Goal: Information Seeking & Learning: Learn about a topic

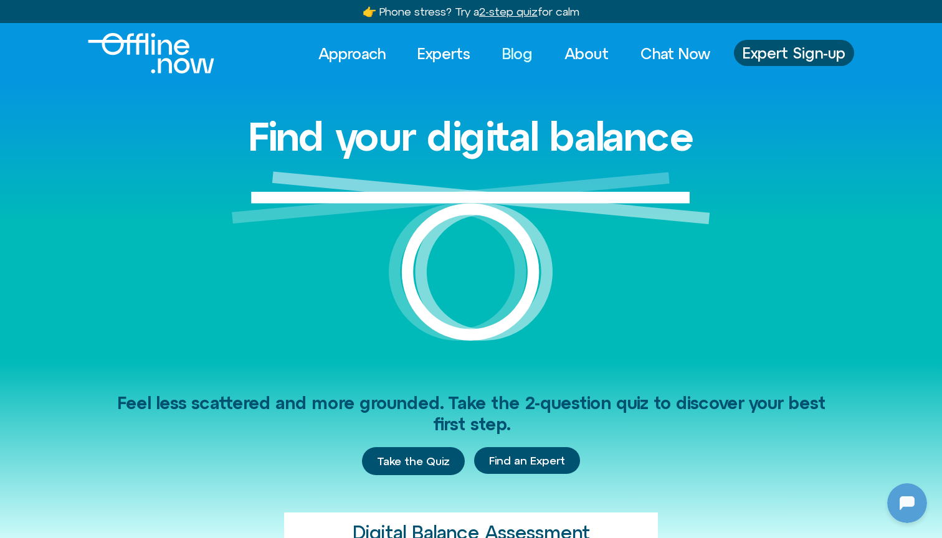
scroll to position [1309, 0]
click at [500, 55] on link "Blog" at bounding box center [517, 53] width 53 height 27
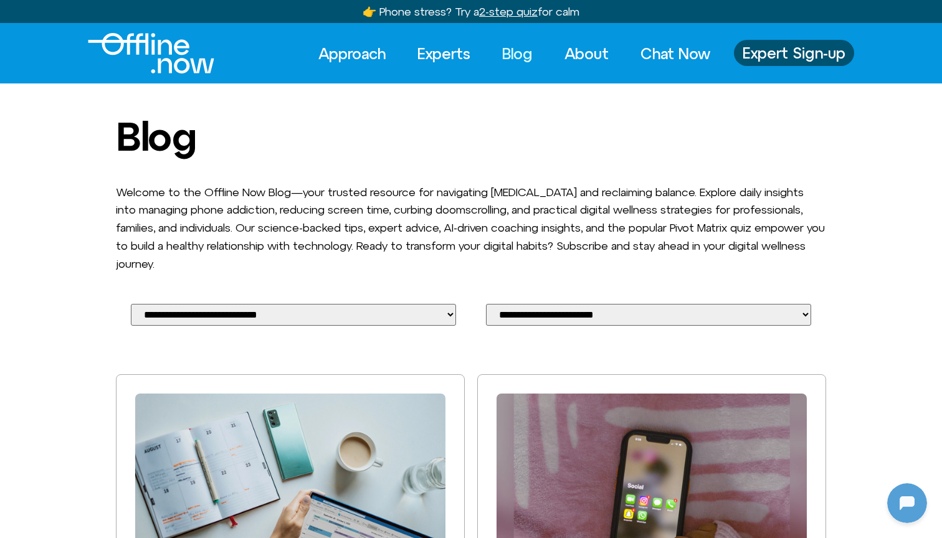
click at [518, 56] on link "Blog" at bounding box center [517, 53] width 53 height 27
click at [184, 61] on img "Logo" at bounding box center [151, 53] width 127 height 41
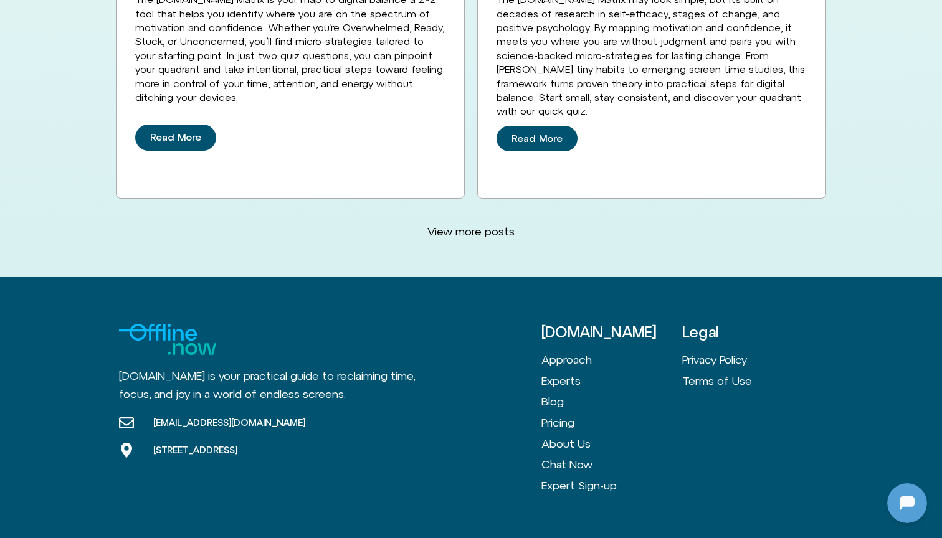
scroll to position [3432, 0]
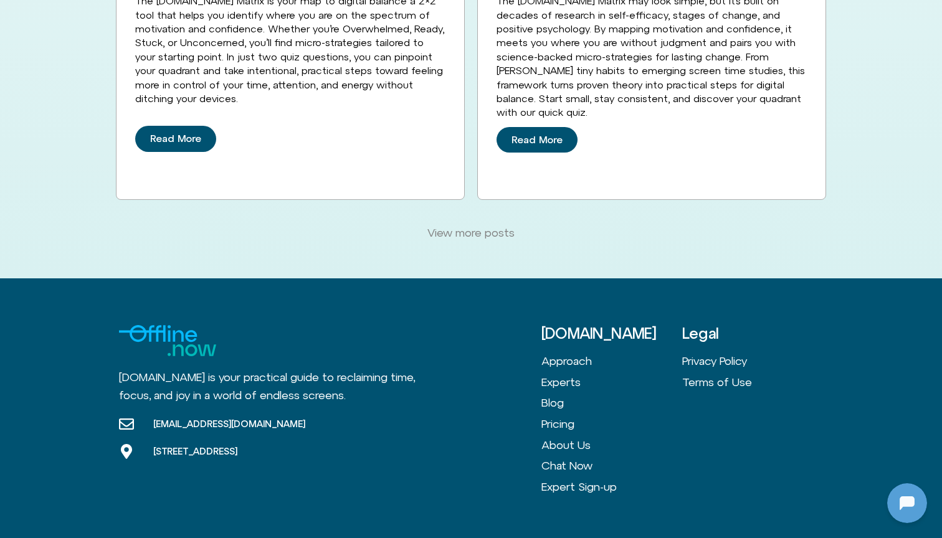
click at [499, 226] on span "View more posts" at bounding box center [471, 233] width 87 height 14
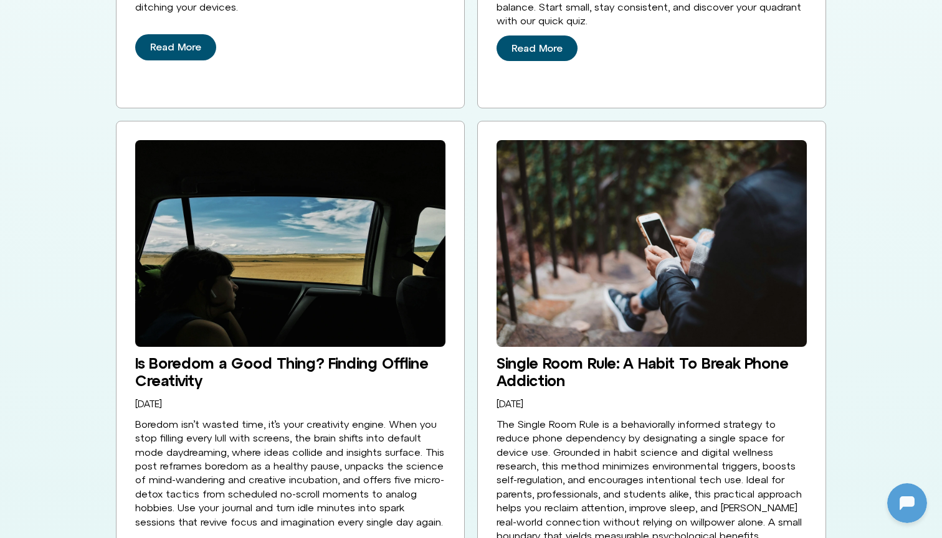
scroll to position [3569, 0]
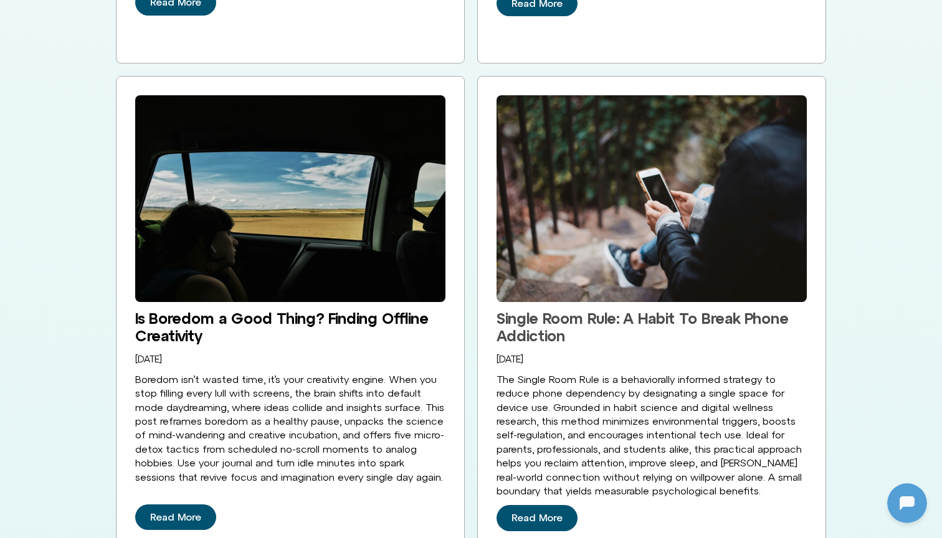
click at [562, 310] on link "Single Room Rule: A Habit To Break Phone Addiction" at bounding box center [643, 327] width 292 height 35
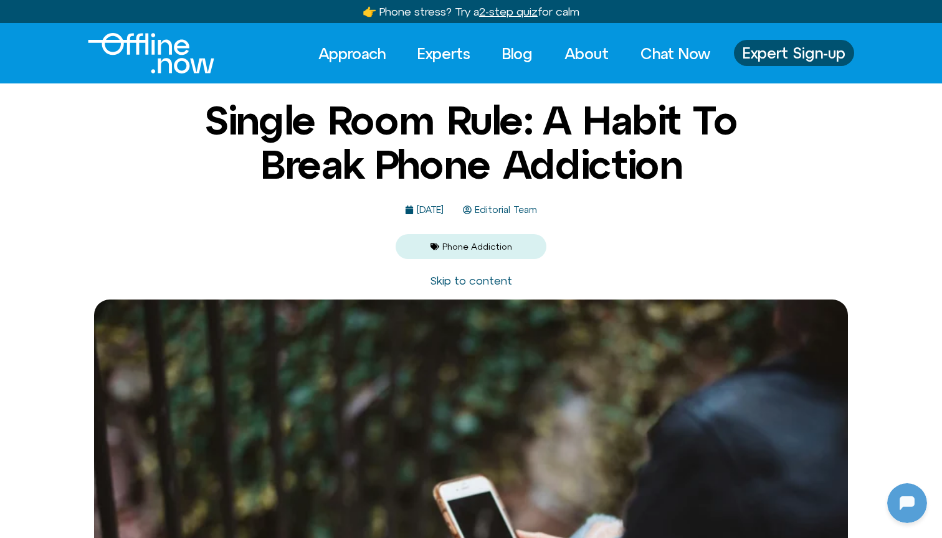
scroll to position [307, 0]
